Goal: Find specific page/section: Find specific page/section

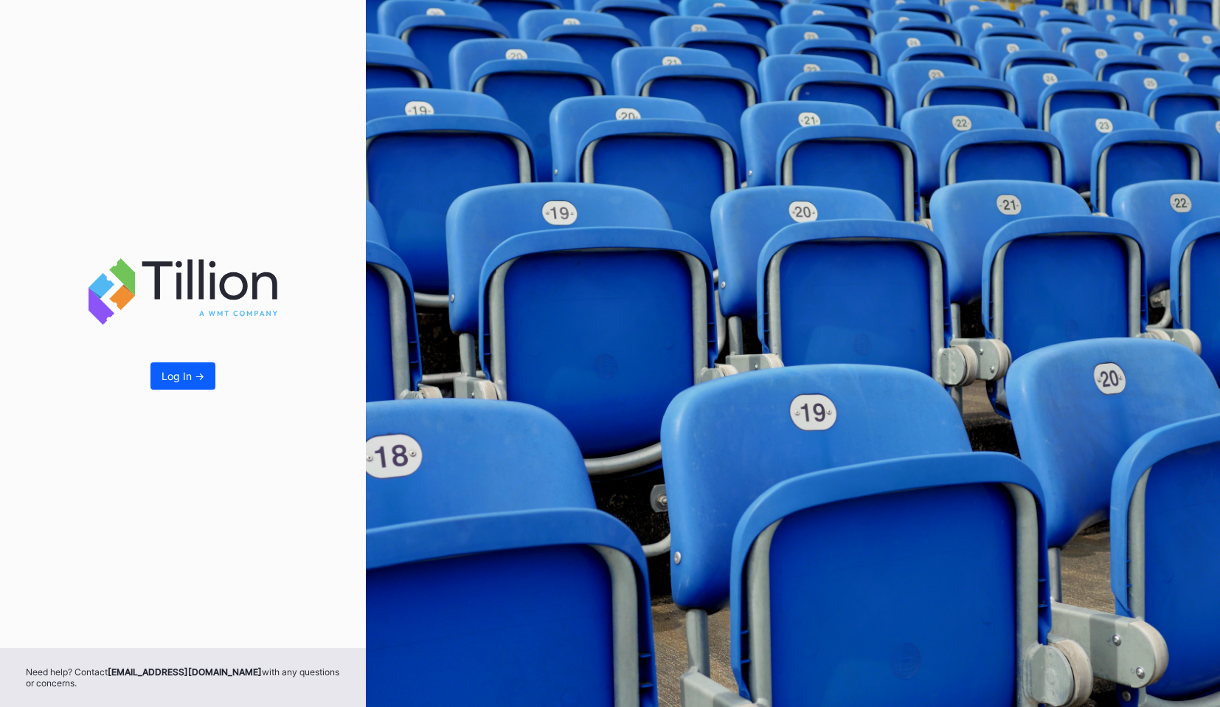
click at [186, 359] on div "Log In ->" at bounding box center [183, 324] width 366 height 648
click at [187, 370] on div "Log In ->" at bounding box center [183, 376] width 43 height 13
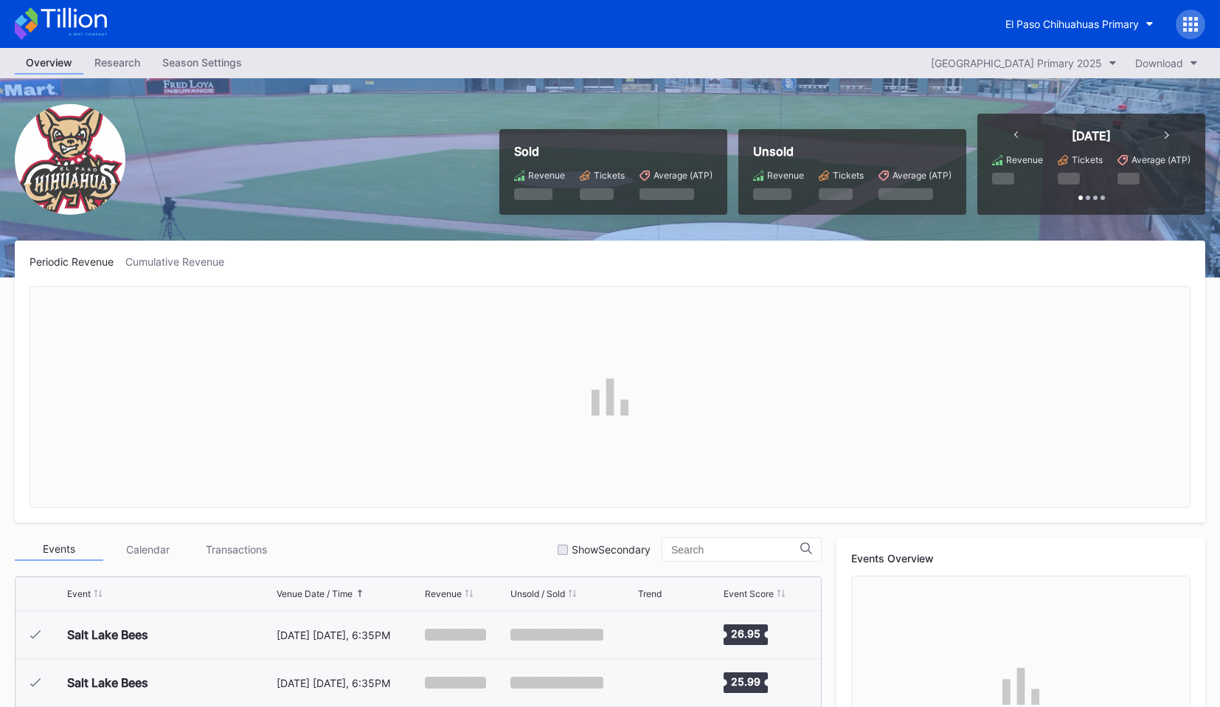
scroll to position [3021, 0]
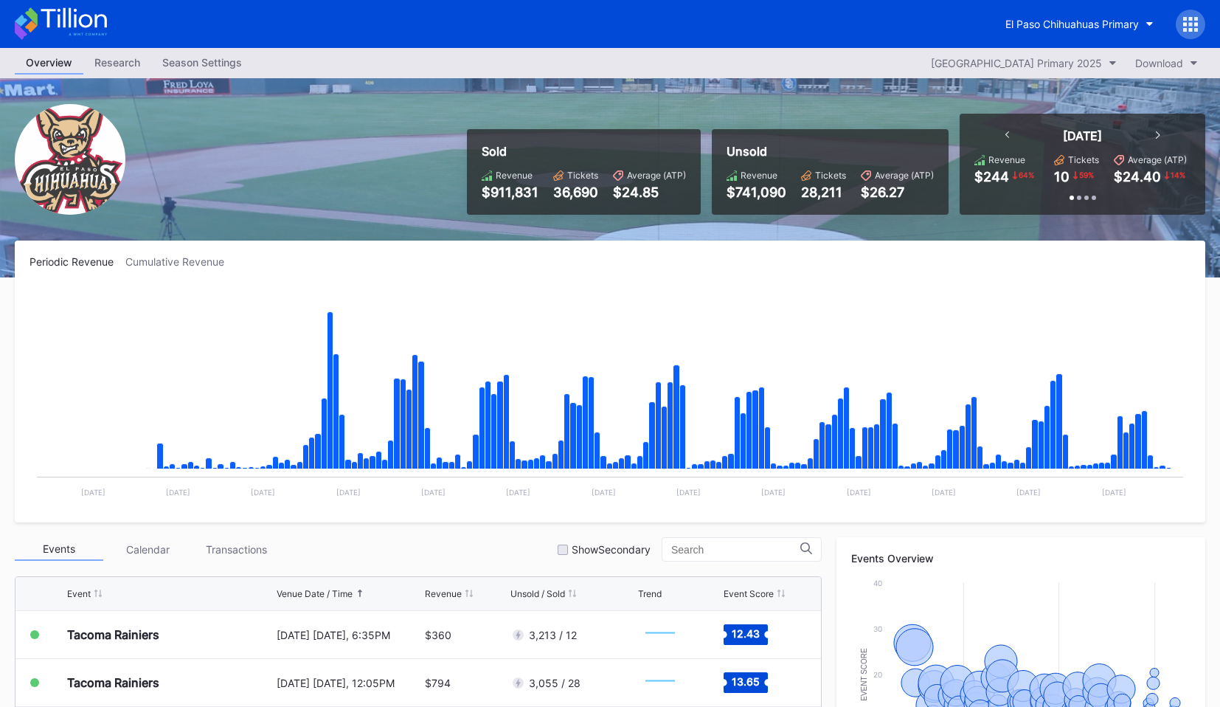
click at [1188, 29] on icon at bounding box center [1190, 24] width 15 height 15
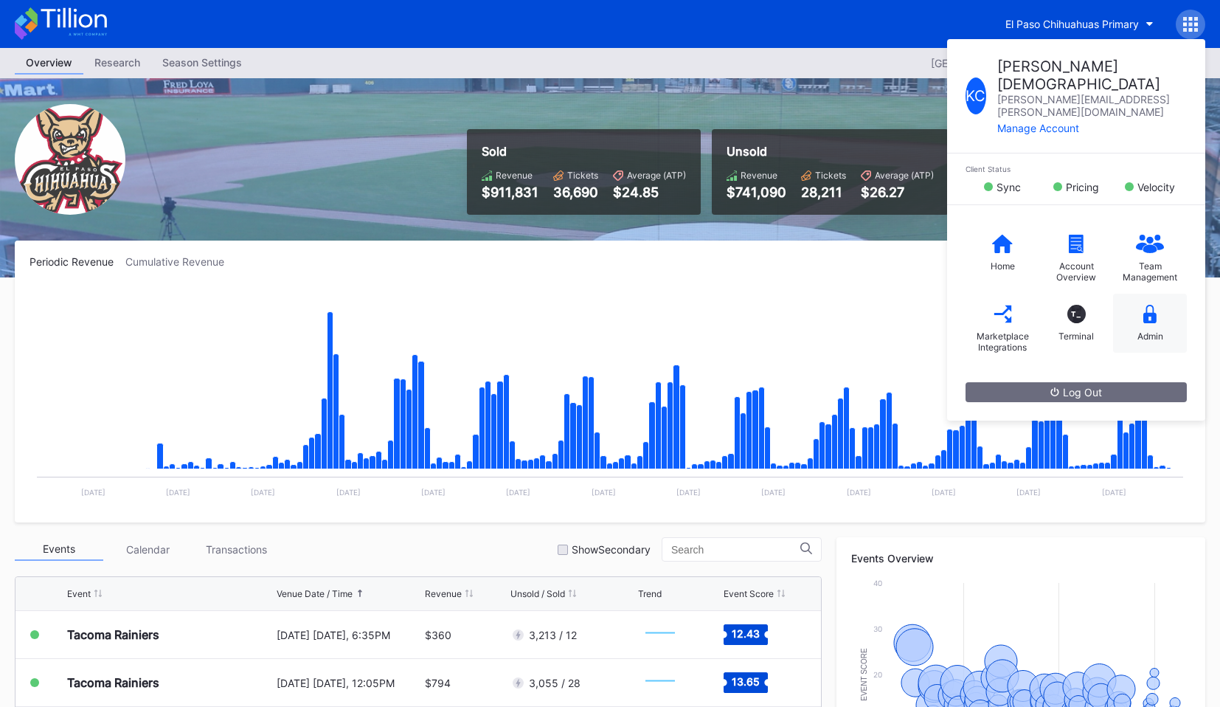
click at [1146, 294] on div "Admin" at bounding box center [1150, 323] width 74 height 59
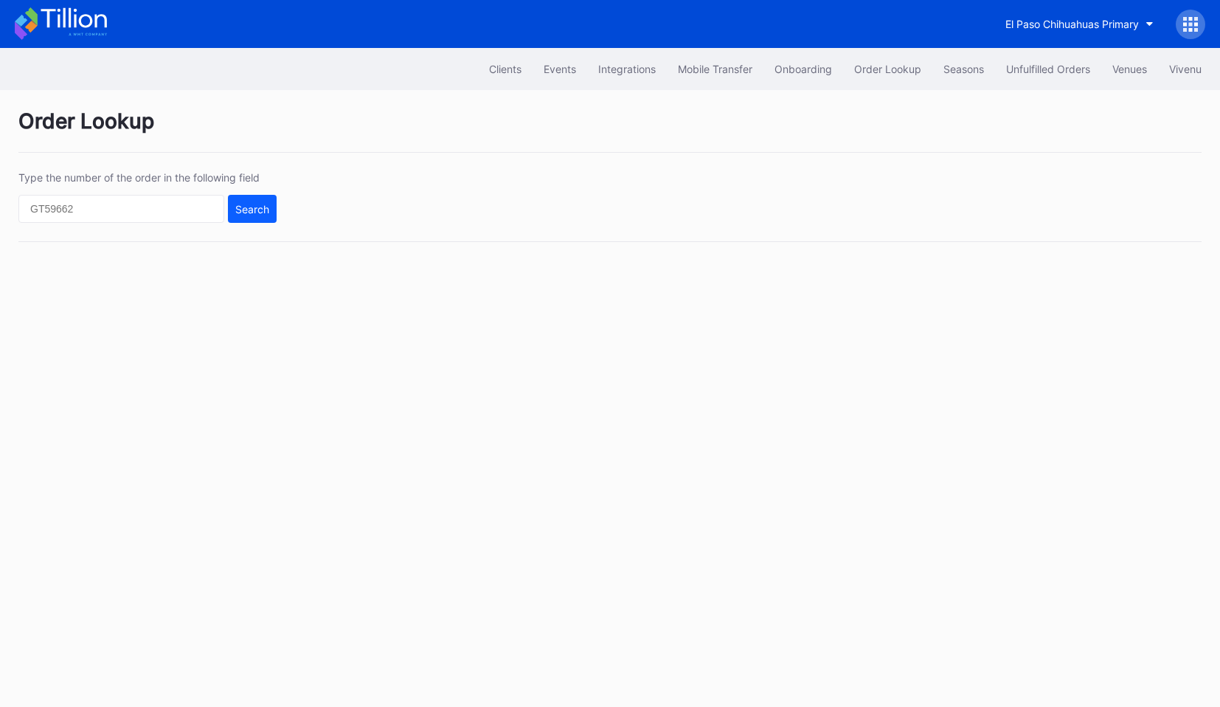
click at [93, 30] on icon at bounding box center [61, 23] width 92 height 32
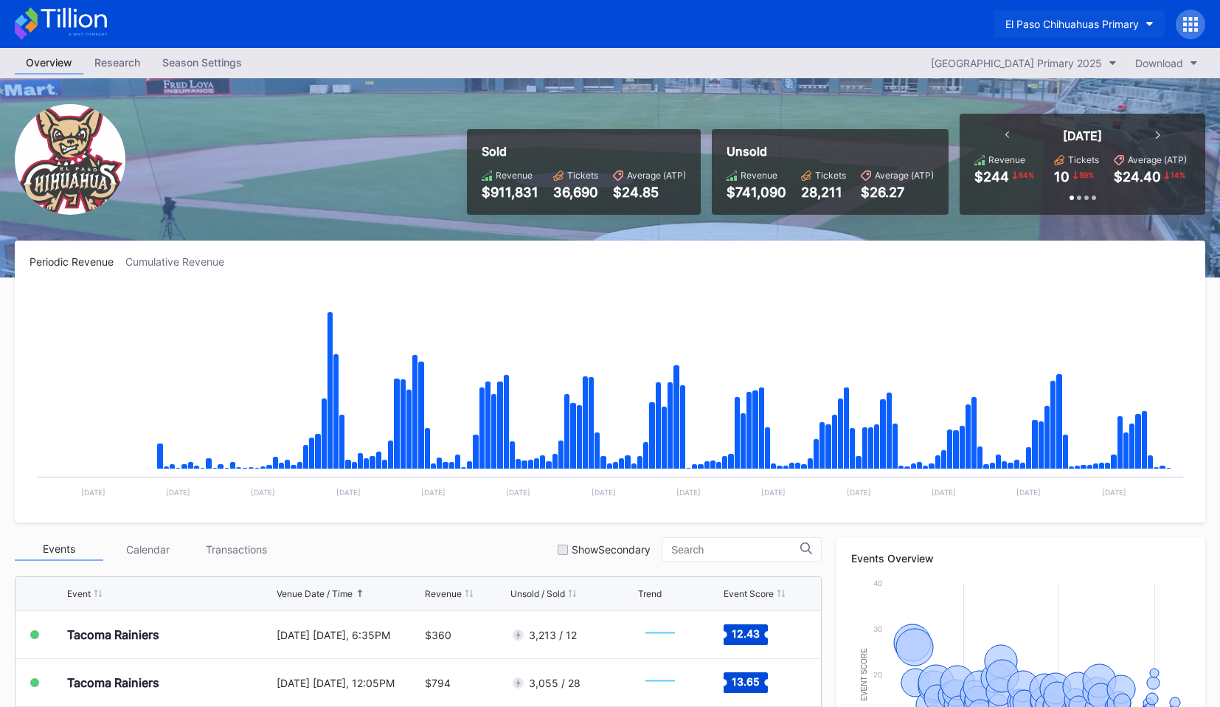
click at [1065, 10] on button "El Paso Chihuahuas Primary" at bounding box center [1079, 23] width 170 height 27
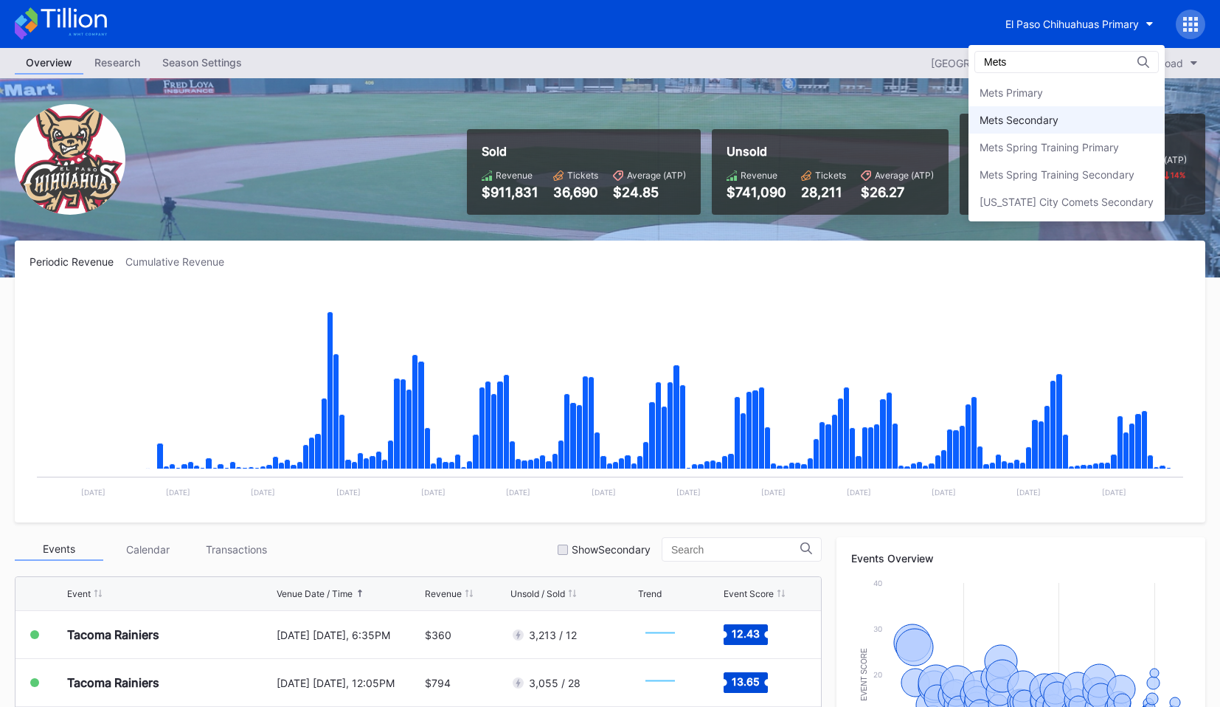
type input "Mets"
click at [1059, 114] on div "Mets Secondary" at bounding box center [1019, 120] width 79 height 13
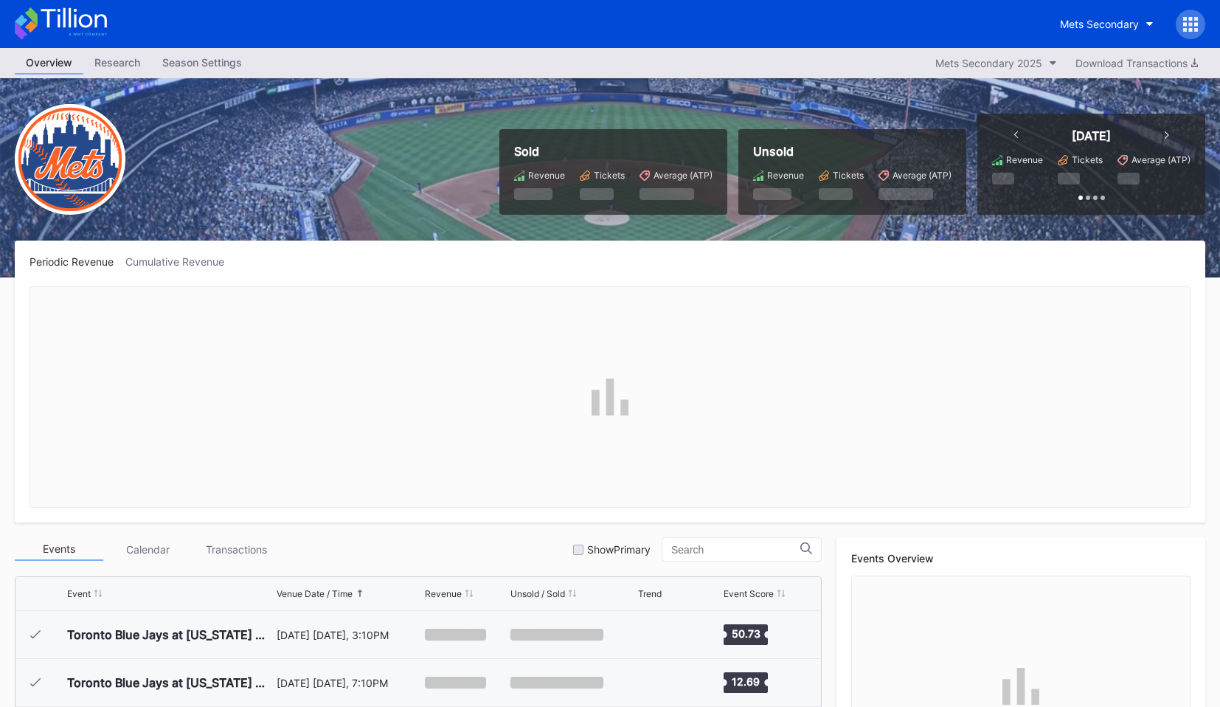
scroll to position [2877, 0]
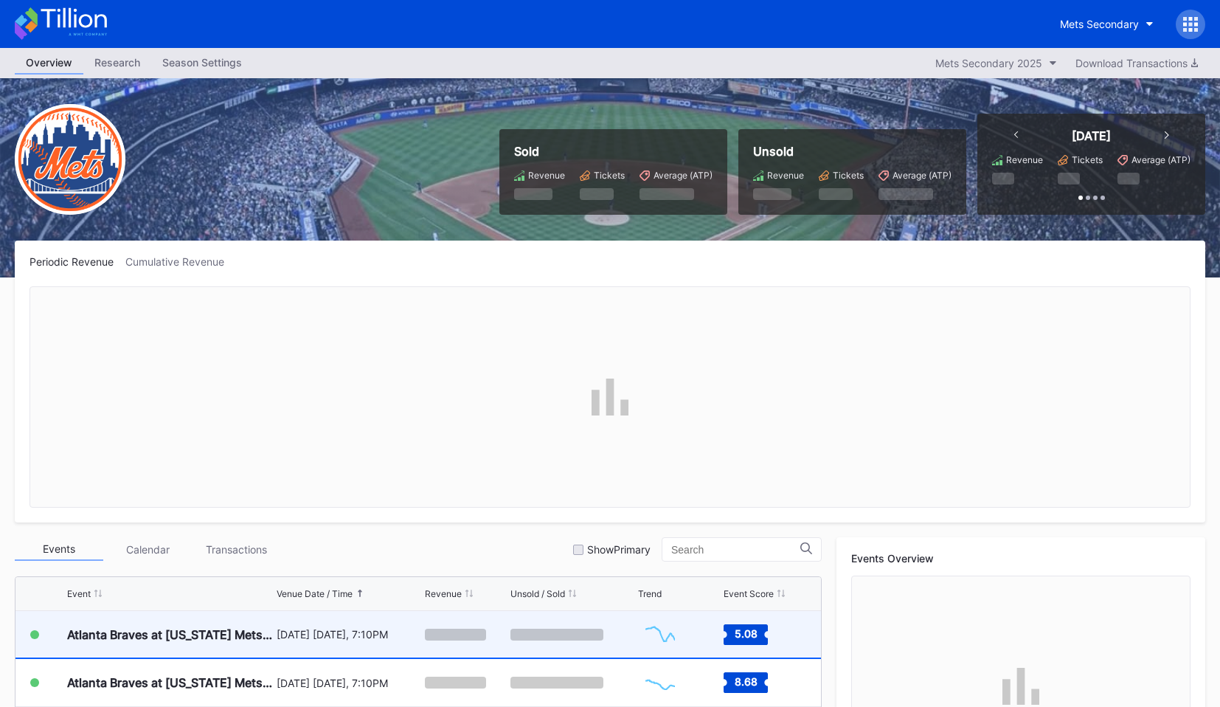
click at [136, 628] on div "Atlanta Braves at [US_STATE] Mets (Mrs. Met Bobblehead Giveaway)" at bounding box center [170, 634] width 206 height 15
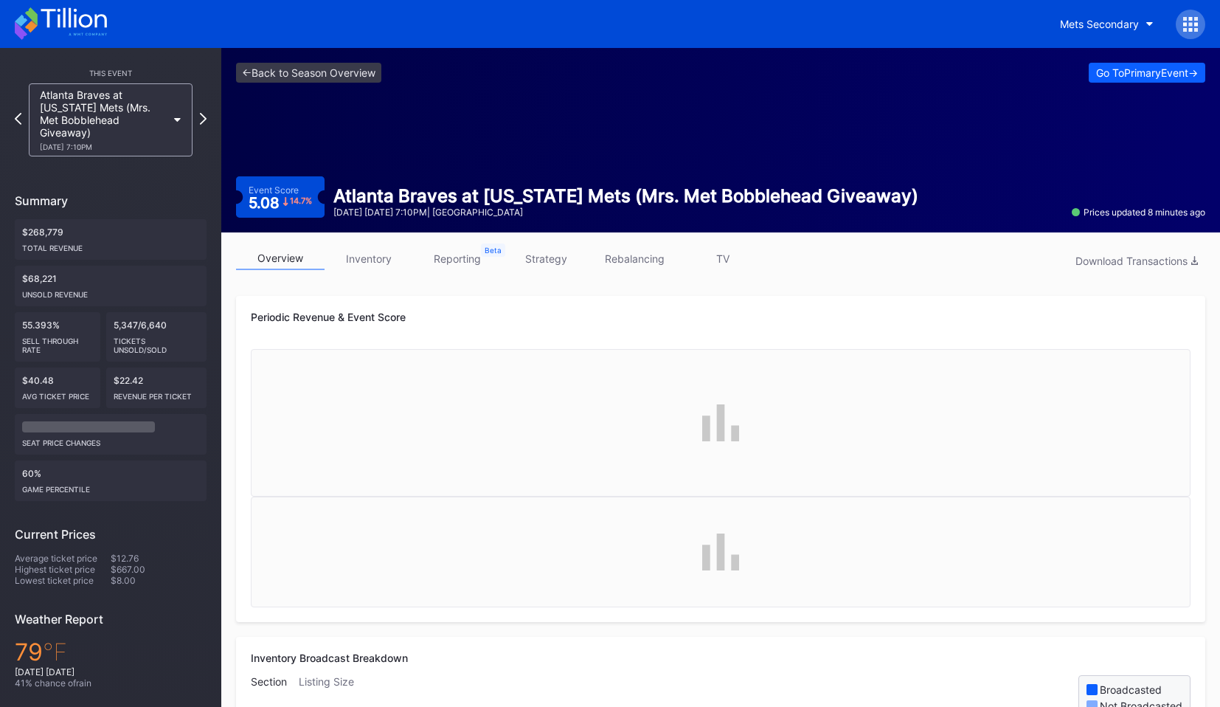
click at [550, 263] on link "strategy" at bounding box center [546, 258] width 89 height 23
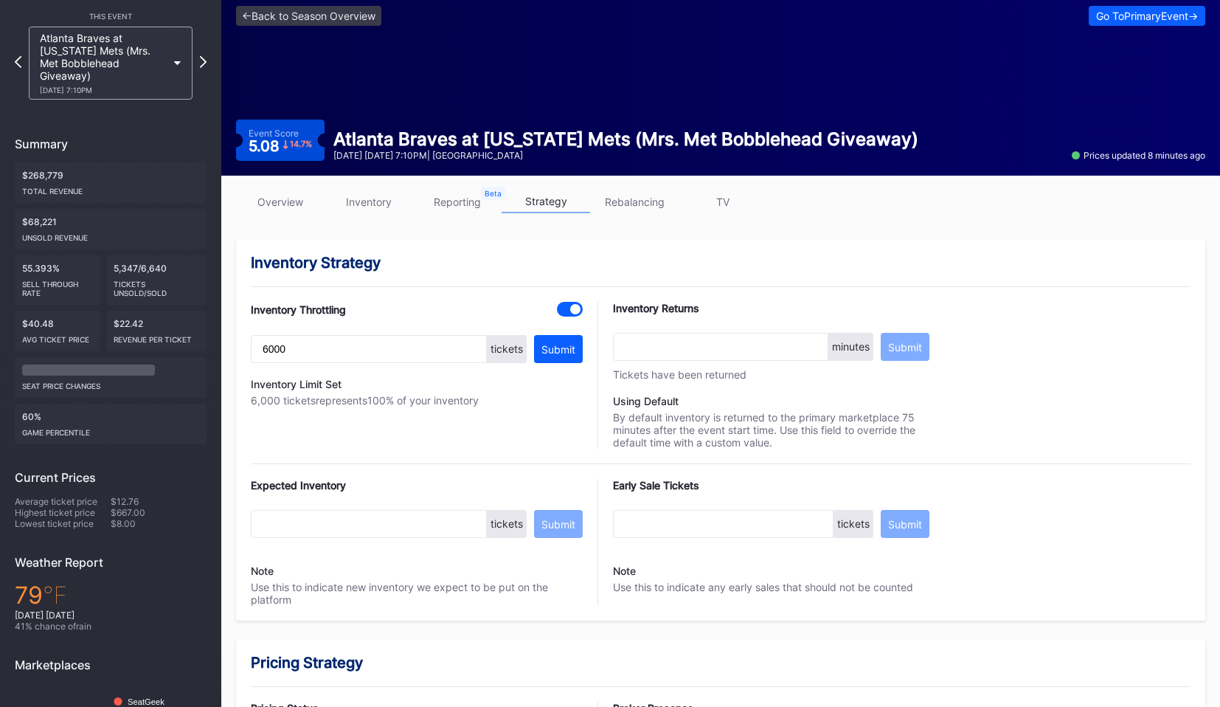
scroll to position [49, 0]
